Goal: Use online tool/utility

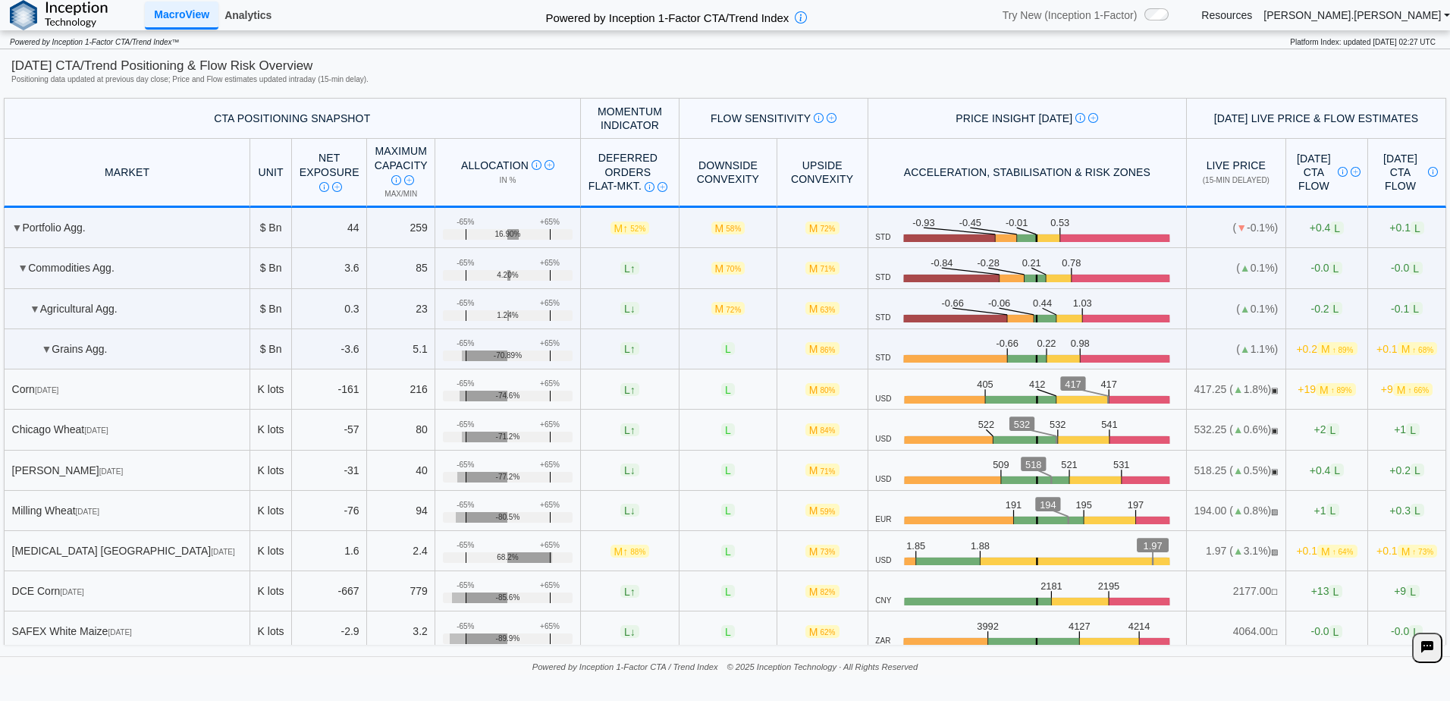
click at [243, 11] on link "Analytics" at bounding box center [247, 15] width 59 height 26
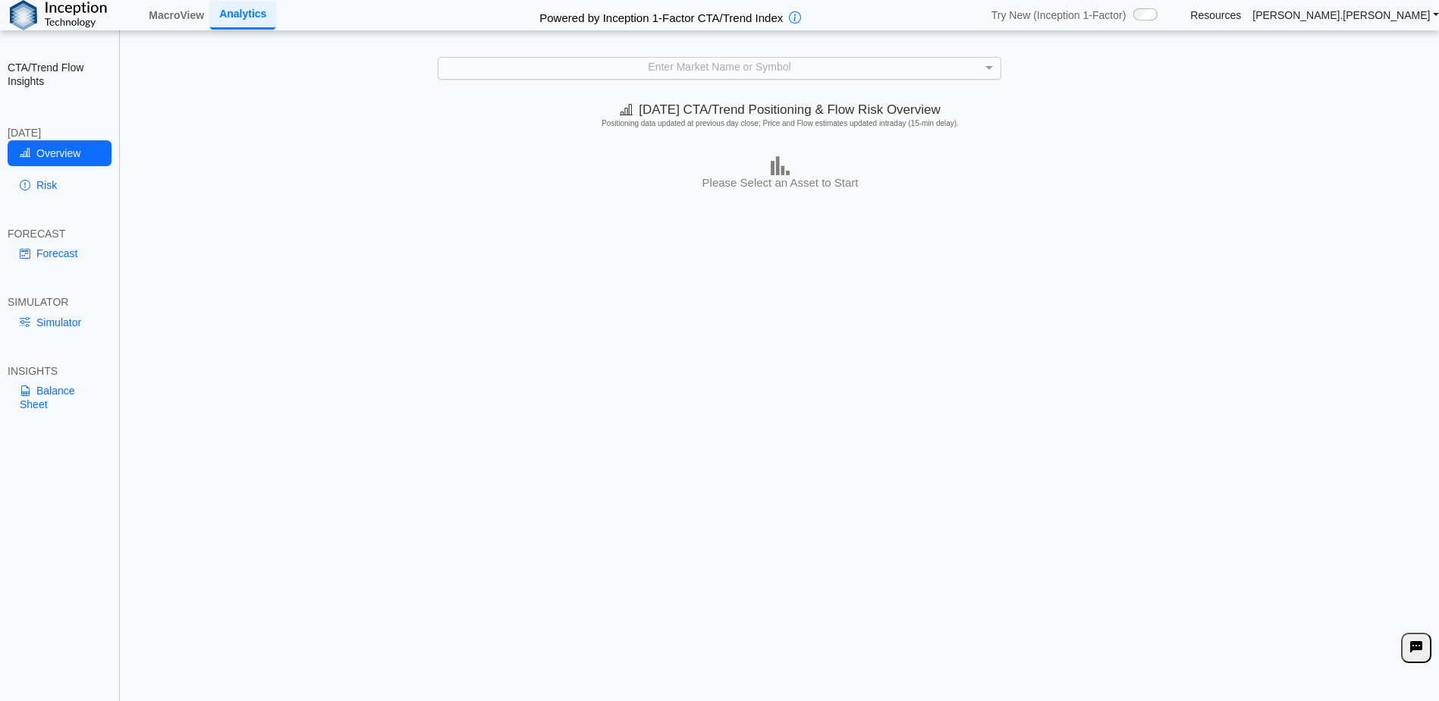
click at [818, 72] on div "Enter Market Name or Symbol" at bounding box center [719, 68] width 562 height 21
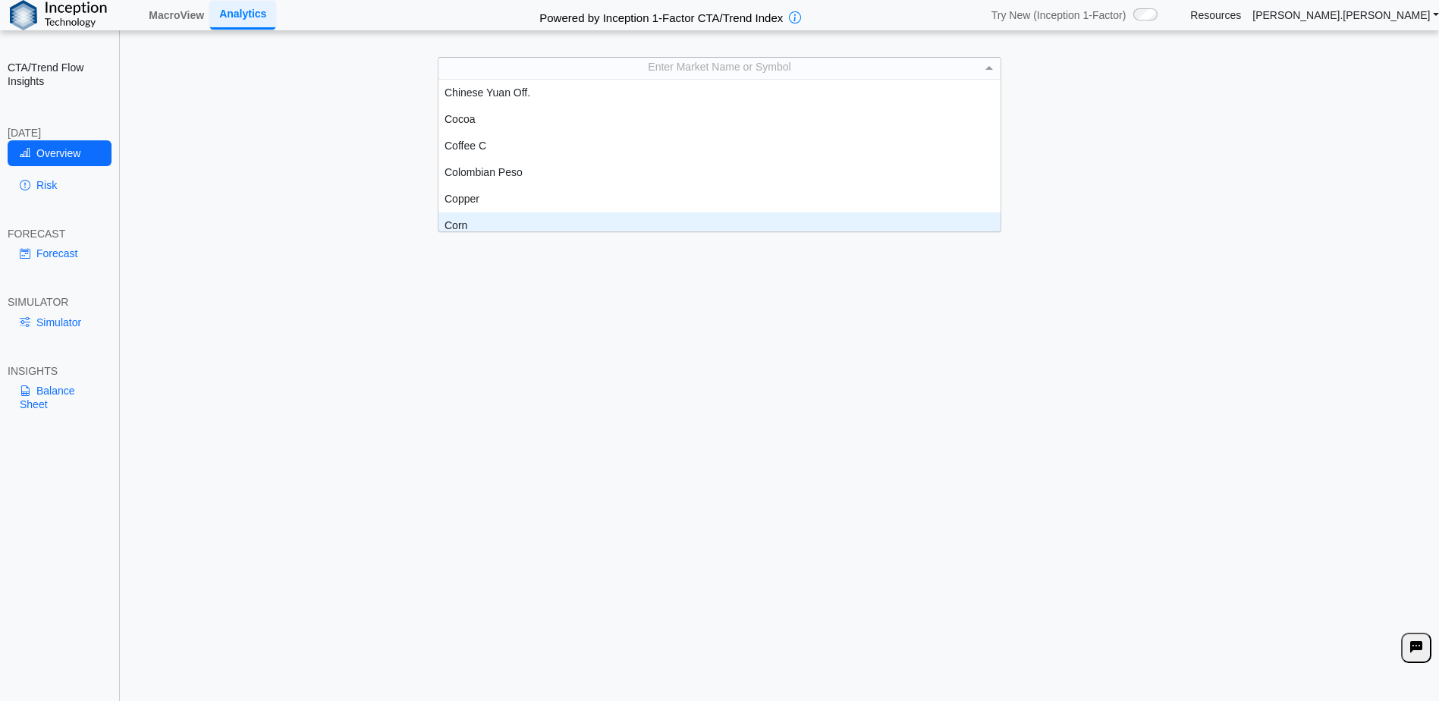
scroll to position [539, 0]
click at [488, 218] on div "Corn" at bounding box center [719, 218] width 562 height 27
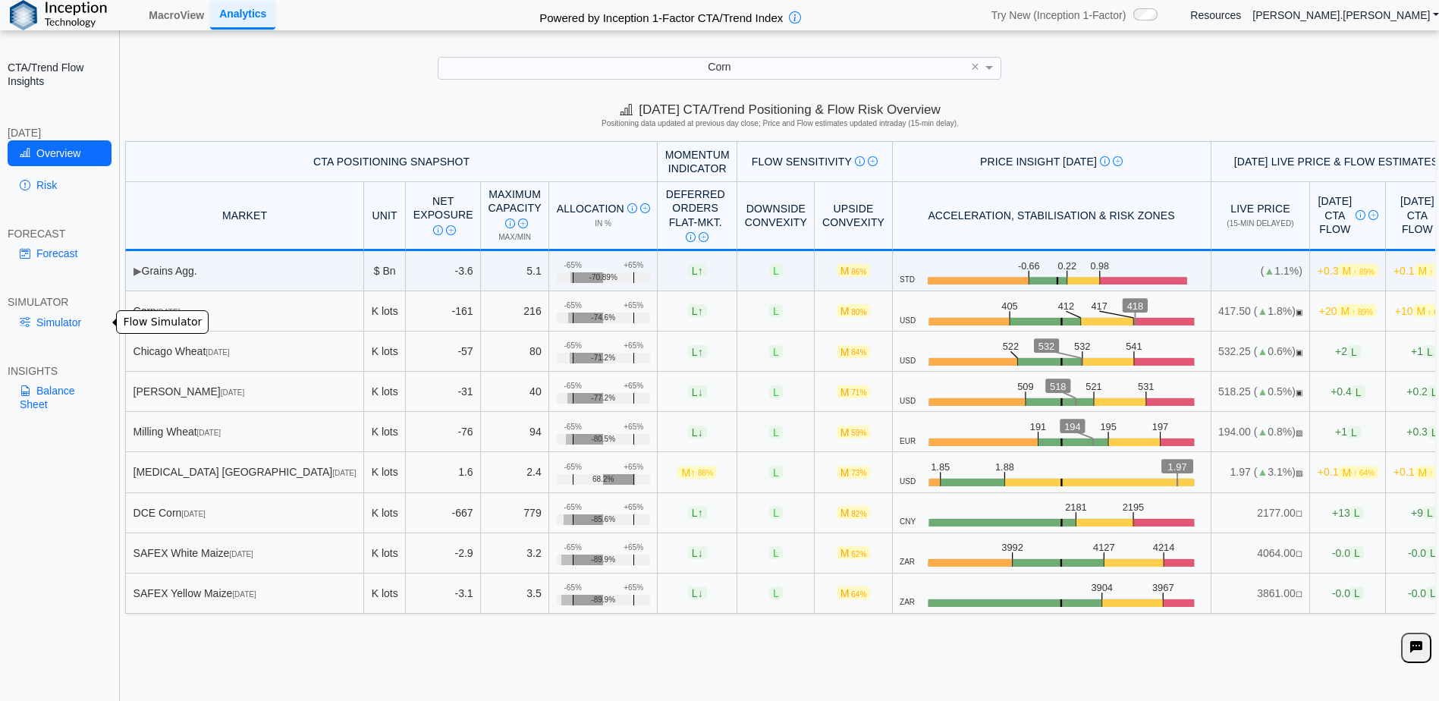
click at [59, 318] on link "Simulator" at bounding box center [60, 322] width 104 height 26
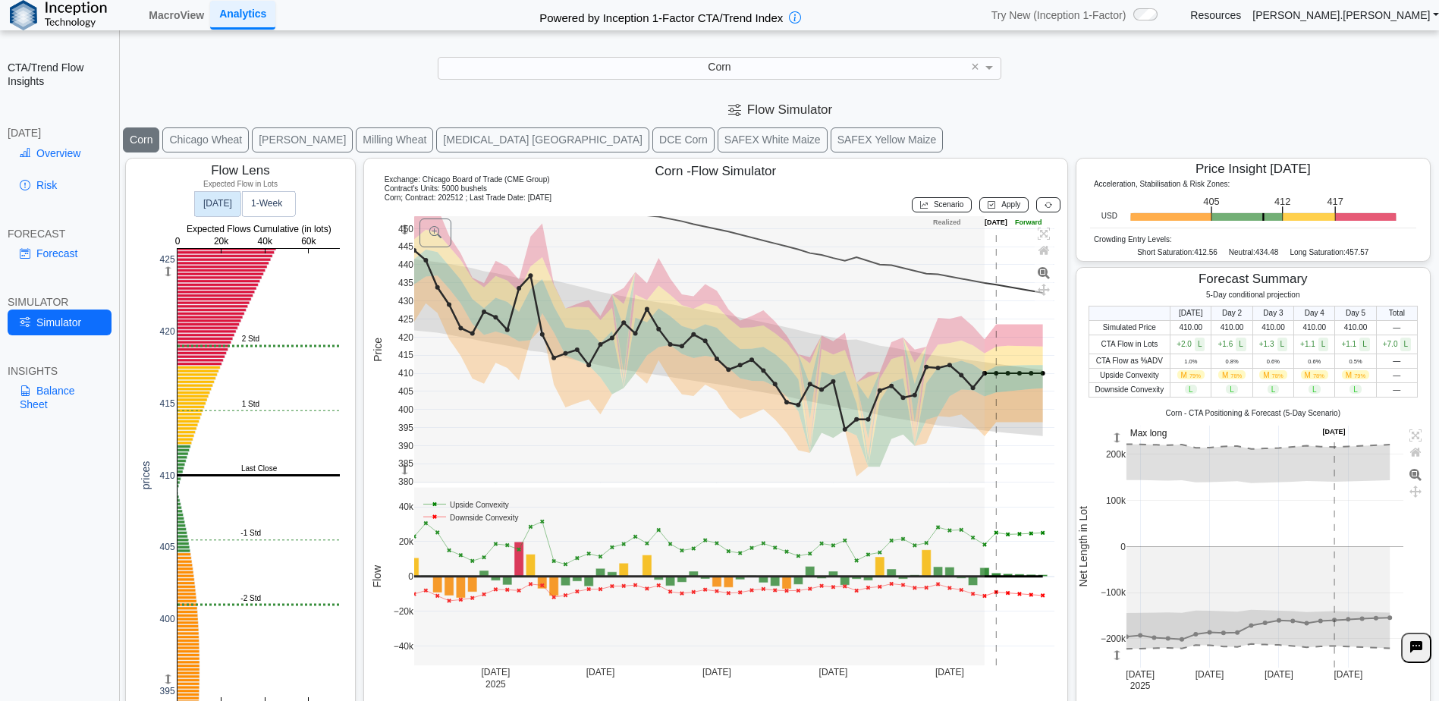
click at [219, 210] on rect at bounding box center [217, 203] width 46 height 25
click at [256, 204] on text "1‑Week" at bounding box center [267, 203] width 32 height 11
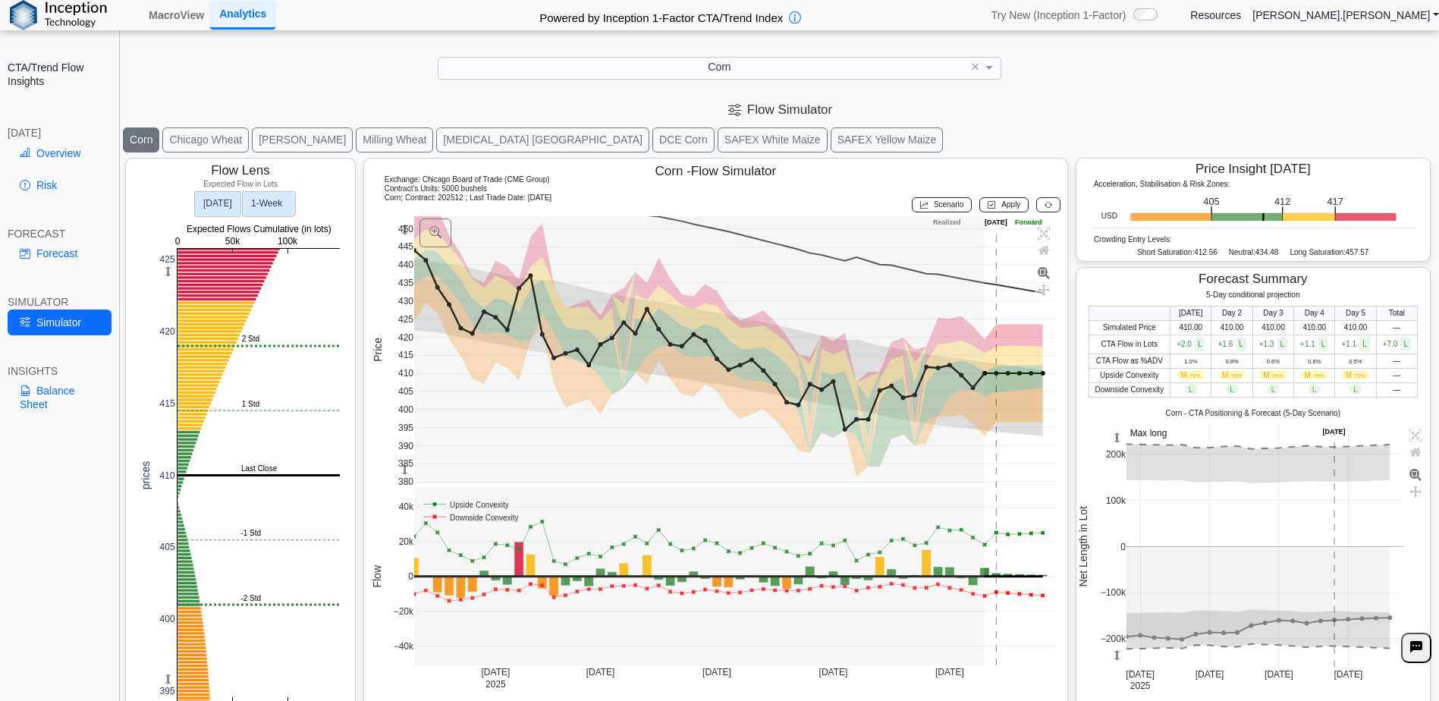
click at [229, 208] on text "Today" at bounding box center [217, 203] width 29 height 11
